Goal: Task Accomplishment & Management: Manage account settings

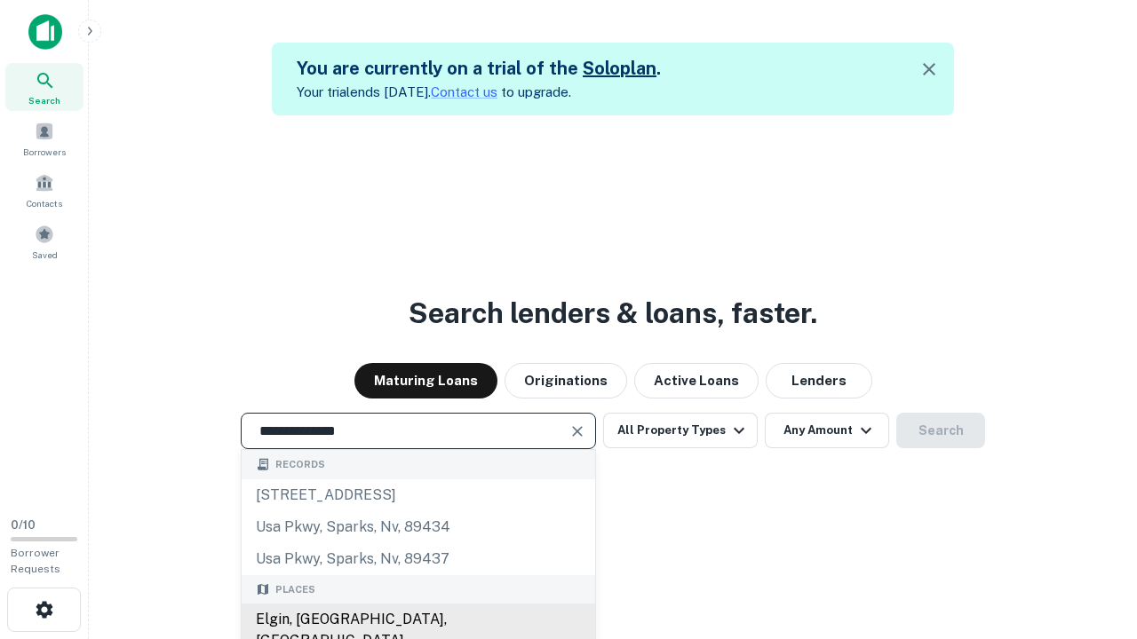
click at [417, 620] on div "Elgin, [GEOGRAPHIC_DATA], [GEOGRAPHIC_DATA]" at bounding box center [418, 630] width 353 height 53
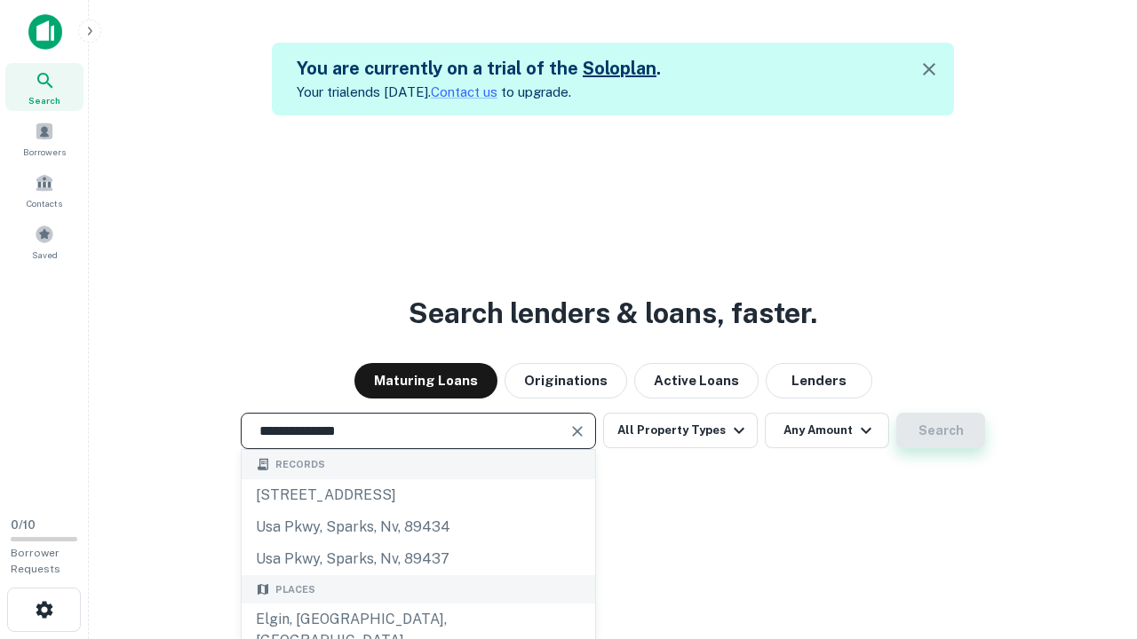
type input "**********"
click at [896, 413] on button "Search" at bounding box center [940, 431] width 89 height 36
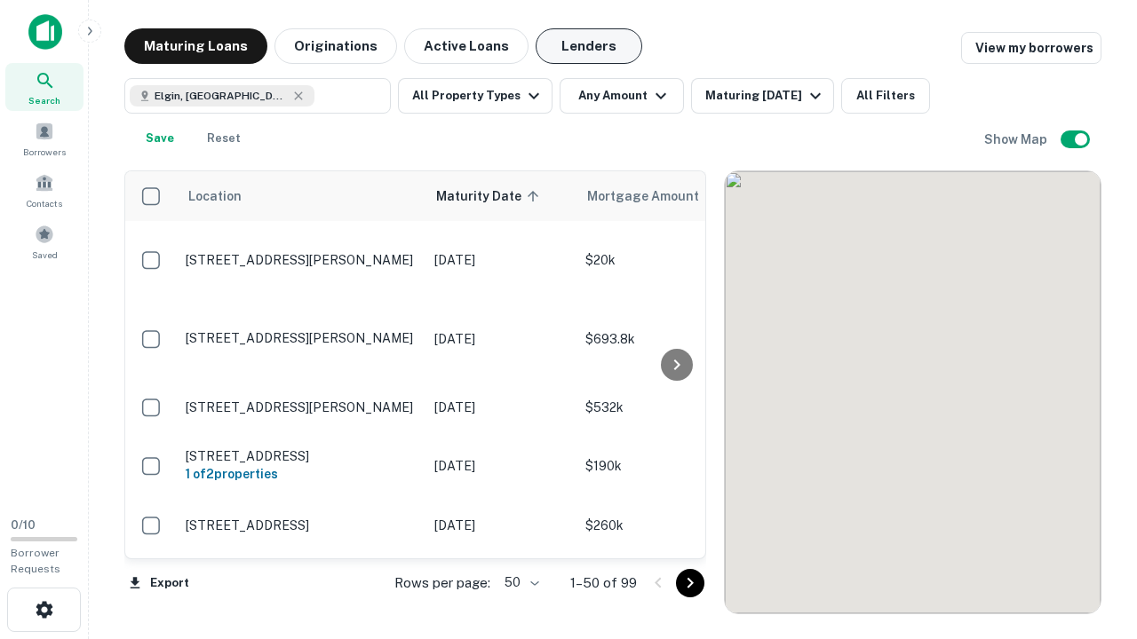
click at [589, 46] on button "Lenders" at bounding box center [588, 46] width 107 height 36
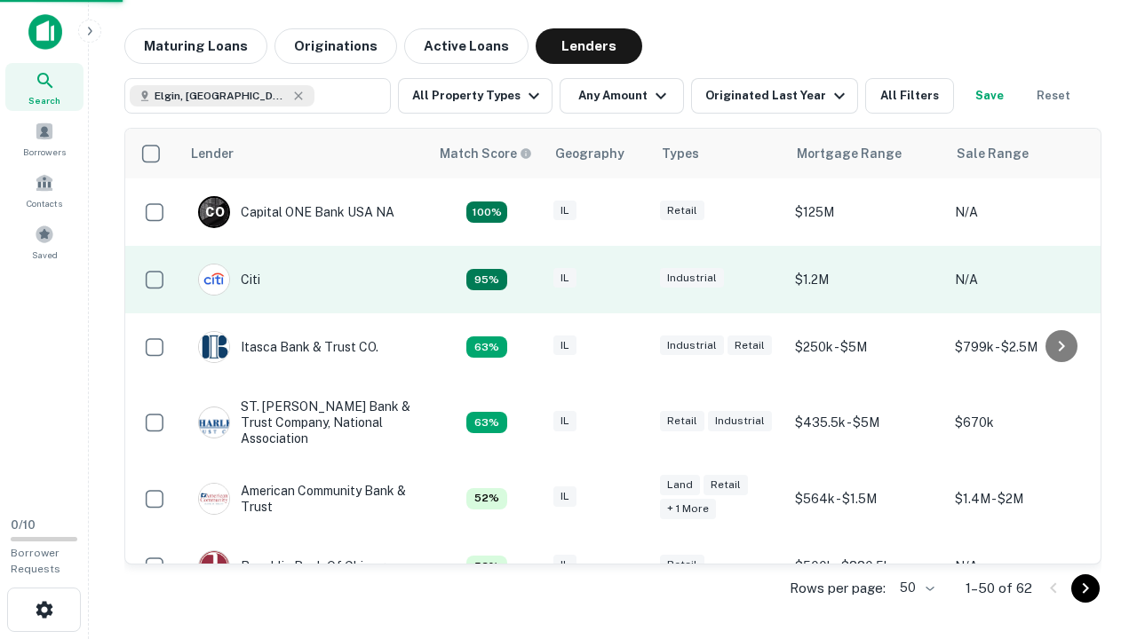
click at [630, 280] on div "IL" at bounding box center [597, 280] width 89 height 24
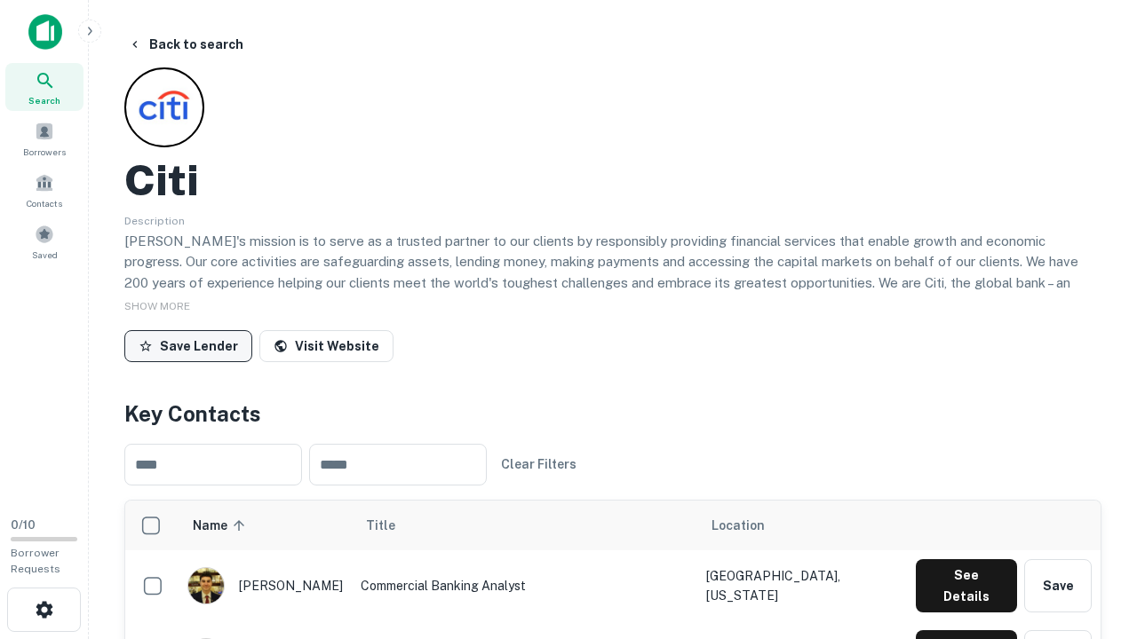
click at [188, 345] on button "Save Lender" at bounding box center [188, 346] width 128 height 32
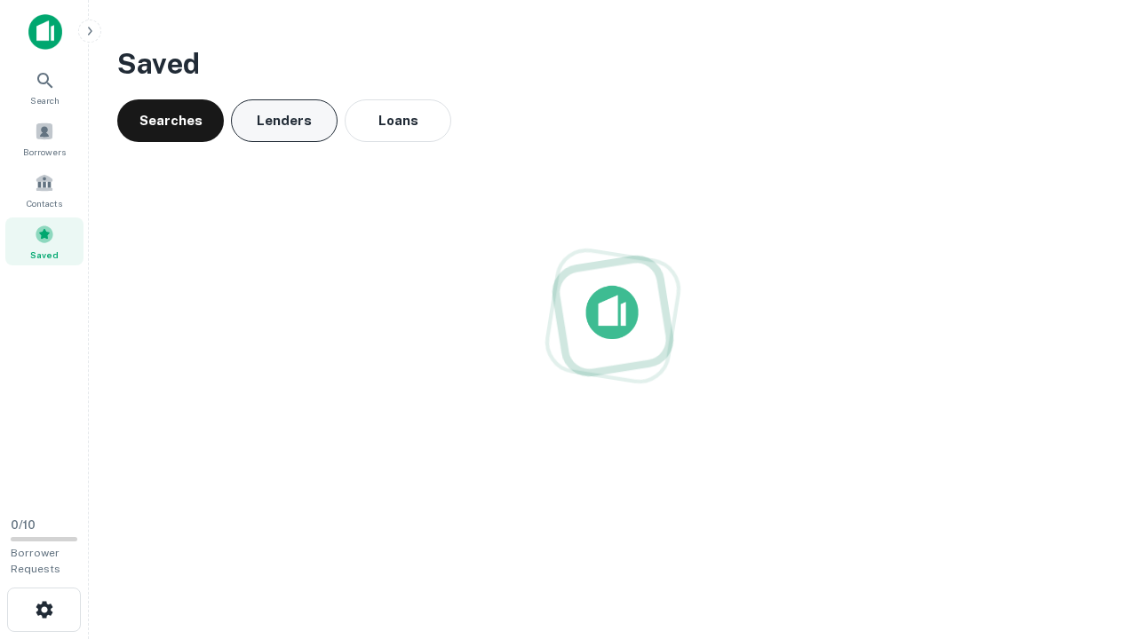
click at [284, 121] on button "Lenders" at bounding box center [284, 120] width 107 height 43
